Goal: Information Seeking & Learning: Learn about a topic

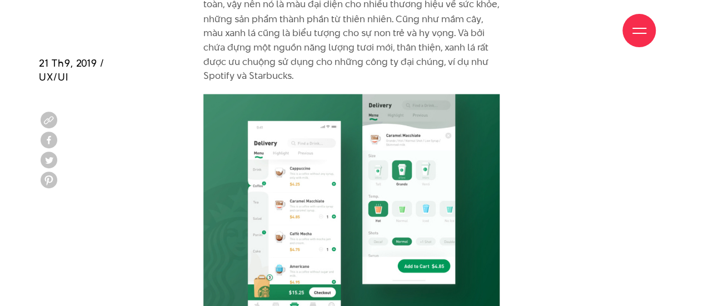
scroll to position [3057, 0]
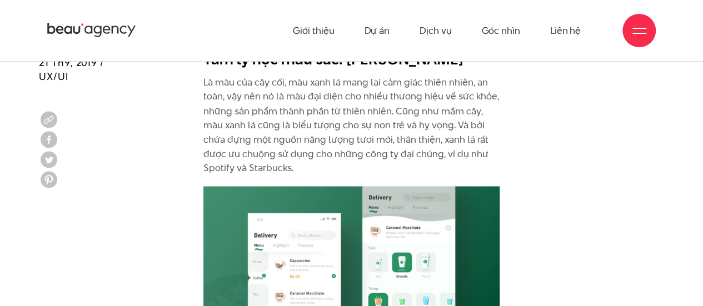
click at [304, 120] on p "Là màu của cây cối, màu xanh lá mang lại cảm giác thiên nhiên, an toàn, vậy nên…" at bounding box center [351, 125] width 296 height 99
click at [307, 83] on p "Là màu của cây cối, màu xanh lá mang lại cảm giác thiên nhiên, an toàn, vậy nên…" at bounding box center [351, 125] width 296 height 99
click at [354, 83] on p "Là màu của cây cối, màu xanh lá mang lại cảm giác thiên nhiên, an toàn, vậy nên…" at bounding box center [351, 125] width 296 height 99
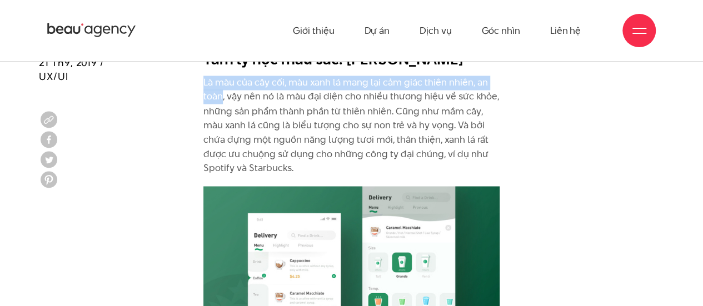
drag, startPoint x: 201, startPoint y: 78, endPoint x: 221, endPoint y: 93, distance: 24.7
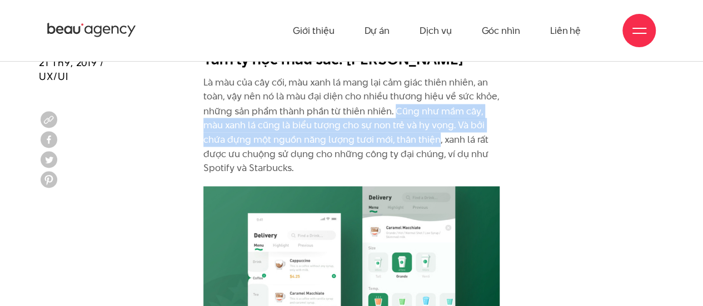
drag, startPoint x: 401, startPoint y: 115, endPoint x: 437, endPoint y: 143, distance: 45.5
click at [437, 143] on p "Là màu của cây cối, màu xanh lá mang lại cảm giác thiên nhiên, an toàn, vậy nên…" at bounding box center [351, 125] width 296 height 99
copy p "Cũng như mầm cây, màu xanh lá cũng là biểu tượng cho sự non trẻ và hy vọng. Và …"
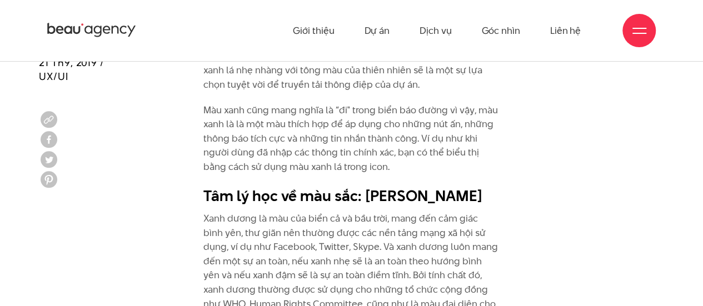
scroll to position [3335, 0]
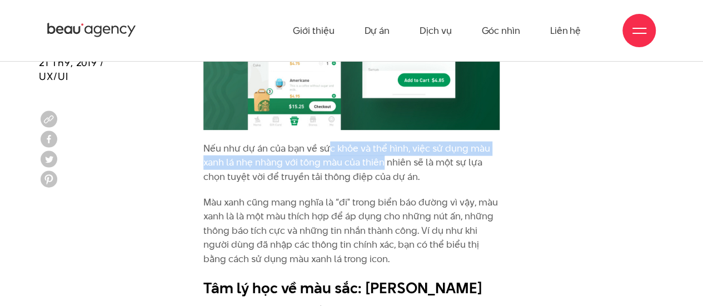
drag, startPoint x: 361, startPoint y: 148, endPoint x: 381, endPoint y: 157, distance: 22.4
click at [381, 157] on p "Nếu như dự án của bạn về sức khỏe và thể hình, việc sử dụng màu xanh lá nhẹ nhà…" at bounding box center [351, 163] width 296 height 43
click at [384, 161] on p "Nếu như dự án của bạn về sức khỏe và thể hình, việc sử dụng màu xanh lá nhẹ nhà…" at bounding box center [351, 163] width 296 height 43
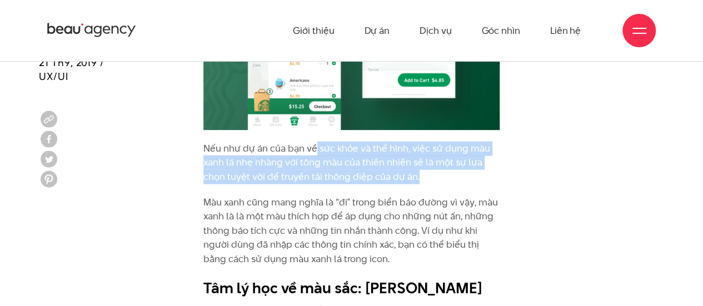
drag, startPoint x: 315, startPoint y: 147, endPoint x: 438, endPoint y: 177, distance: 127.0
click at [438, 177] on p "Nếu như dự án của bạn về sức khỏe và thể hình, việc sử dụng màu xanh lá nhẹ nhà…" at bounding box center [351, 163] width 296 height 43
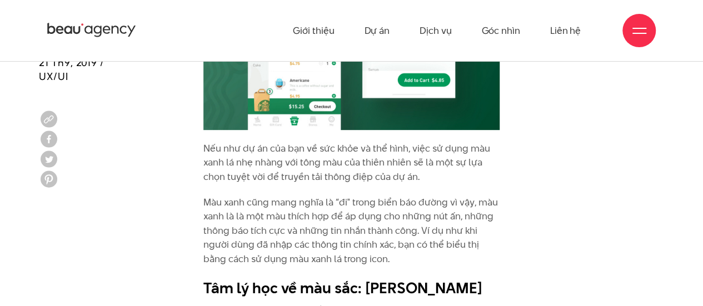
drag, startPoint x: 240, startPoint y: 163, endPoint x: 362, endPoint y: 168, distance: 122.4
click at [362, 168] on p "Nếu như dự án của bạn về sức khỏe và thể hình, việc sử dụng màu xanh lá nhẹ nhà…" at bounding box center [351, 163] width 296 height 43
click at [384, 170] on p "Nếu như dự án của bạn về sức khỏe và thể hình, việc sử dụng màu xanh lá nhẹ nhà…" at bounding box center [351, 163] width 296 height 43
drag, startPoint x: 245, startPoint y: 175, endPoint x: 376, endPoint y: 180, distance: 131.8
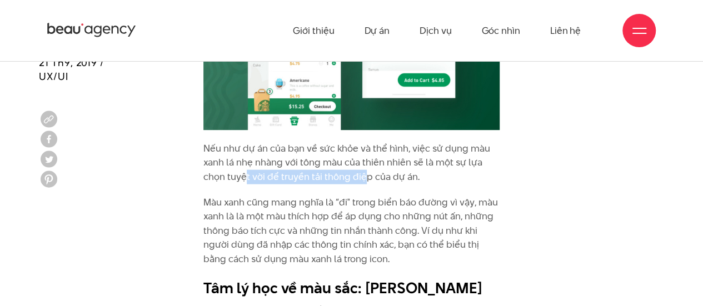
click at [369, 180] on p "Nếu như dự án của bạn về sức khỏe và thể hình, việc sử dụng màu xanh lá nhẹ nhà…" at bounding box center [351, 163] width 296 height 43
click at [424, 181] on p "Nếu như dự án của bạn về sức khỏe và thể hình, việc sử dụng màu xanh lá nhẹ nhà…" at bounding box center [351, 163] width 296 height 43
drag, startPoint x: 316, startPoint y: 198, endPoint x: 441, endPoint y: 256, distance: 138.0
click at [441, 256] on p "Màu xanh cũng mang nghĩa là “đi" trong biển báo đường vì vậy, màu xanh là là mộ…" at bounding box center [351, 231] width 296 height 71
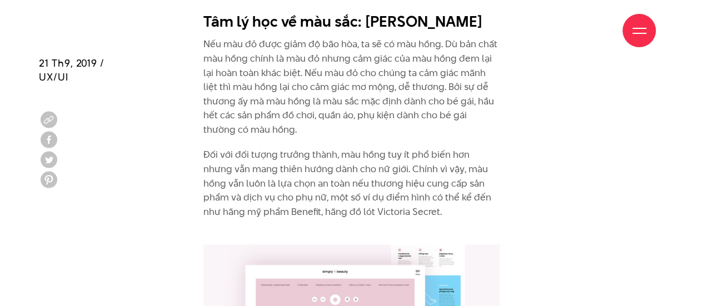
click at [403, 173] on p "Đối với đối tượng trưởng thành, màu hồng tuy ít phổ biến hơn nhưng vẫn mang thi…" at bounding box center [351, 191] width 296 height 86
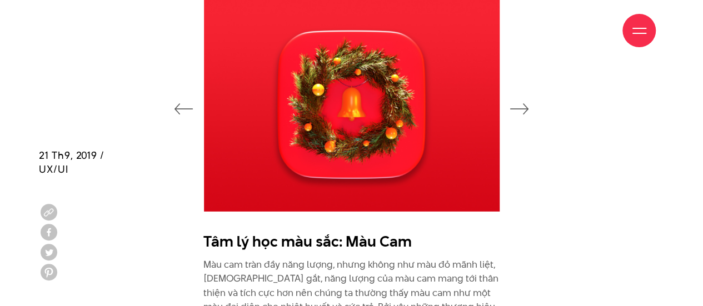
scroll to position [1853, 0]
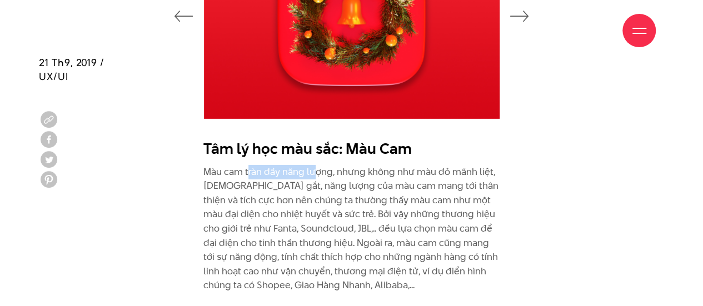
drag, startPoint x: 249, startPoint y: 172, endPoint x: 316, endPoint y: 175, distance: 67.3
click at [316, 175] on p "Màu cam tràn đầy năng lượng, nhưng không như màu đỏ mãnh liệt, [DEMOGRAPHIC_DAT…" at bounding box center [351, 229] width 296 height 128
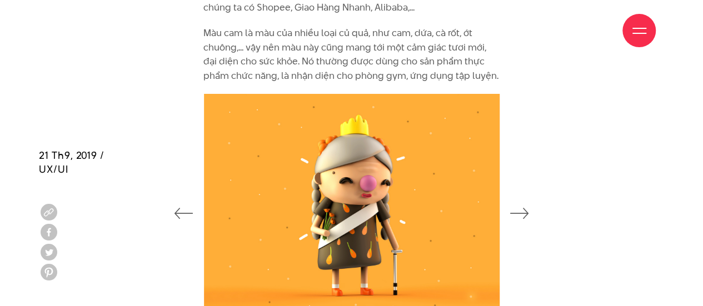
scroll to position [2409, 0]
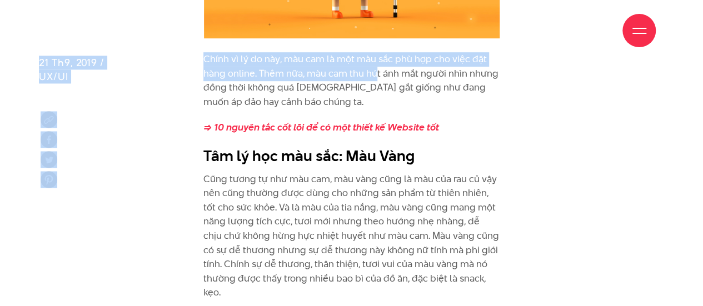
drag, startPoint x: 350, startPoint y: 65, endPoint x: 378, endPoint y: 73, distance: 28.9
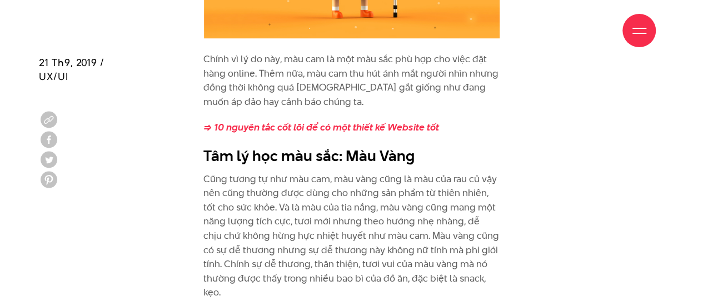
click at [379, 78] on p "Chính vì lý do này, màu cam là một màu sắc phù hợp cho việc đặt hàng online. Th…" at bounding box center [351, 80] width 296 height 57
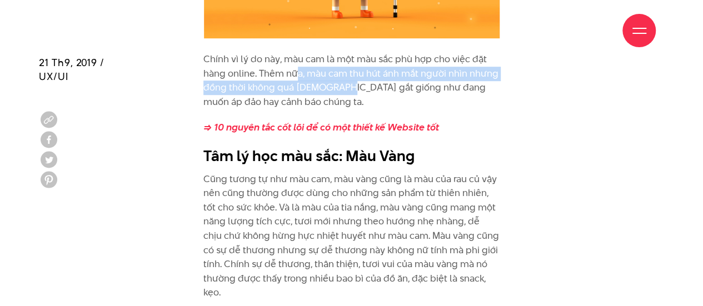
drag, startPoint x: 302, startPoint y: 72, endPoint x: 339, endPoint y: 85, distance: 39.6
click at [339, 85] on p "Chính vì lý do này, màu cam là một màu sắc phù hợp cho việc đặt hàng online. Th…" at bounding box center [351, 80] width 296 height 57
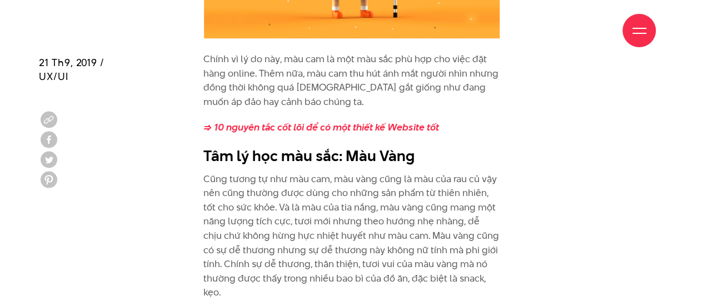
click at [377, 85] on p "Chính vì lý do này, màu cam là một màu sắc phù hợp cho việc đặt hàng online. Th…" at bounding box center [351, 80] width 296 height 57
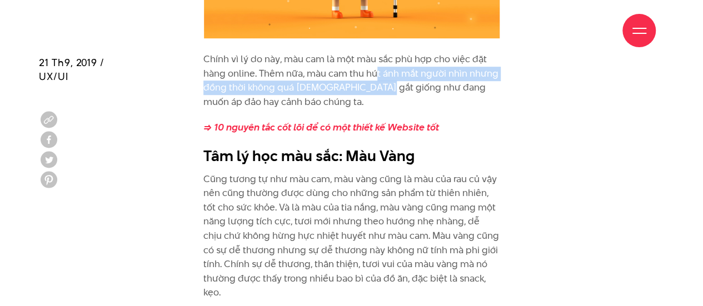
drag, startPoint x: 375, startPoint y: 71, endPoint x: 376, endPoint y: 83, distance: 11.7
click at [376, 83] on p "Chính vì lý do này, màu cam là một màu sắc phù hợp cho việc đặt hàng online. Th…" at bounding box center [351, 80] width 296 height 57
